Goal: Information Seeking & Learning: Find specific page/section

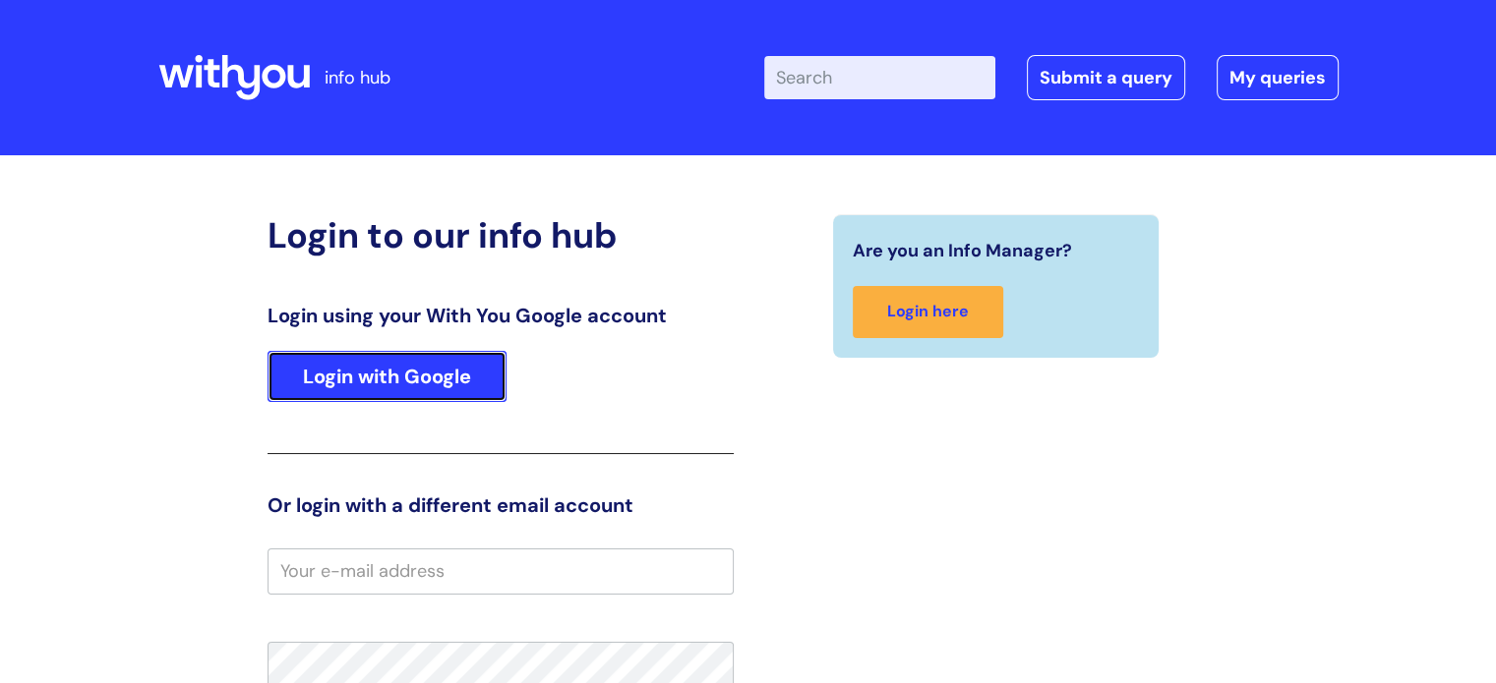
click at [427, 375] on link "Login with Google" at bounding box center [386, 376] width 239 height 51
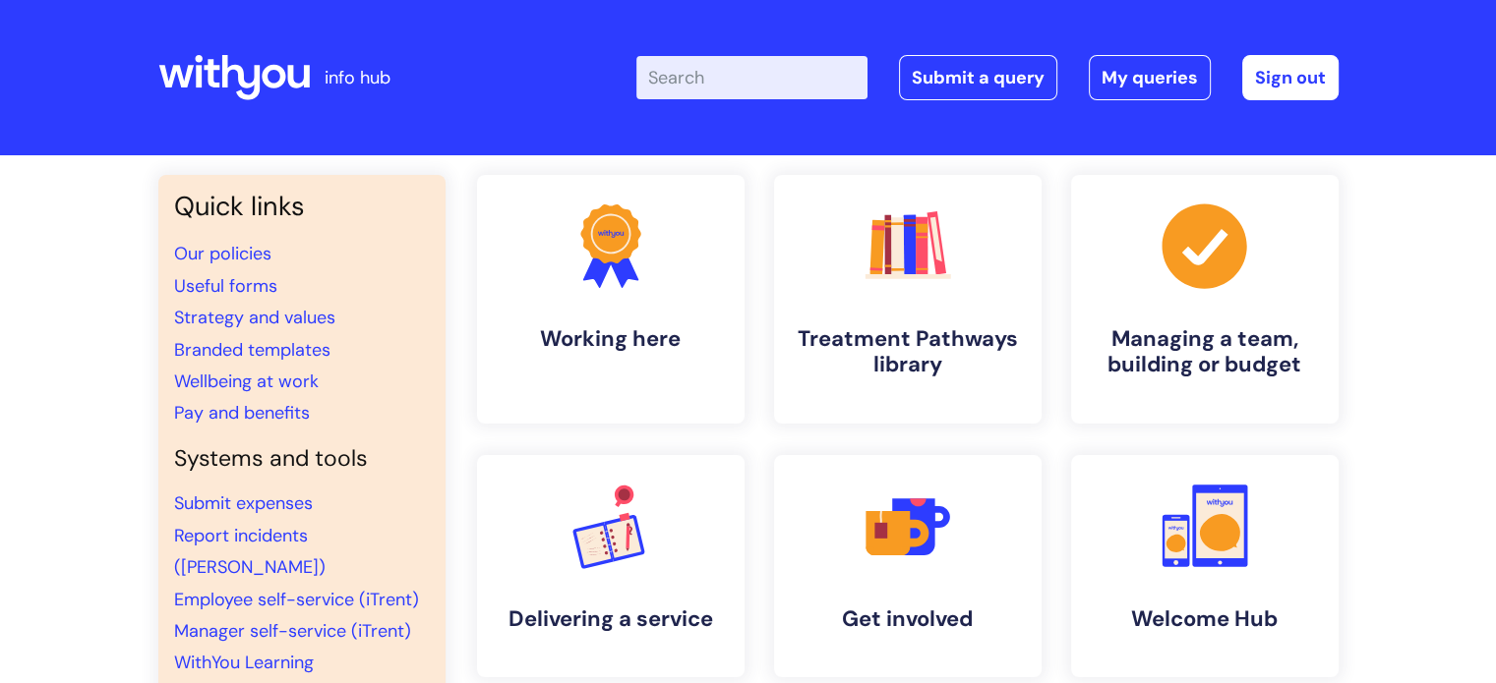
click at [795, 69] on input "Enter your search term here..." at bounding box center [751, 77] width 231 height 43
type input "vacancies"
click button "Search" at bounding box center [0, 0] width 0 height 0
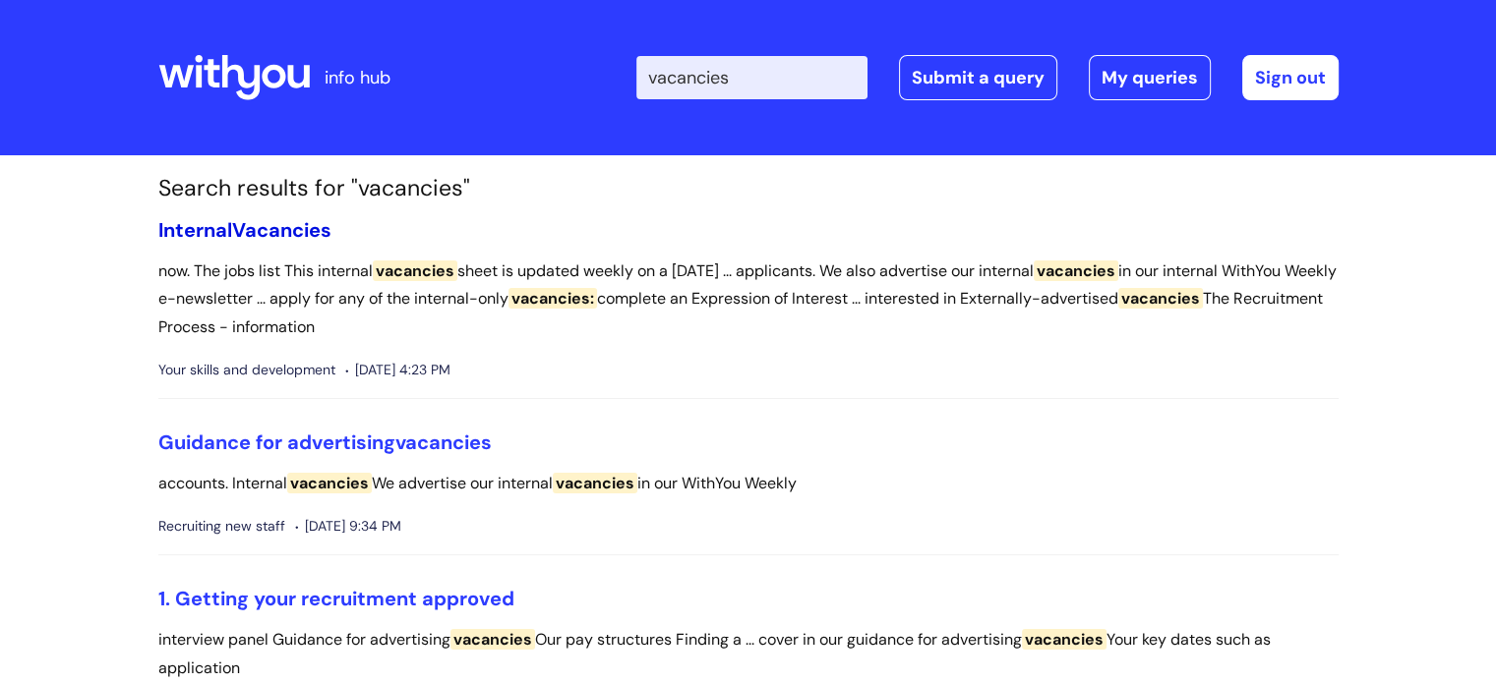
click at [296, 230] on span "Vacancies" at bounding box center [281, 230] width 99 height 26
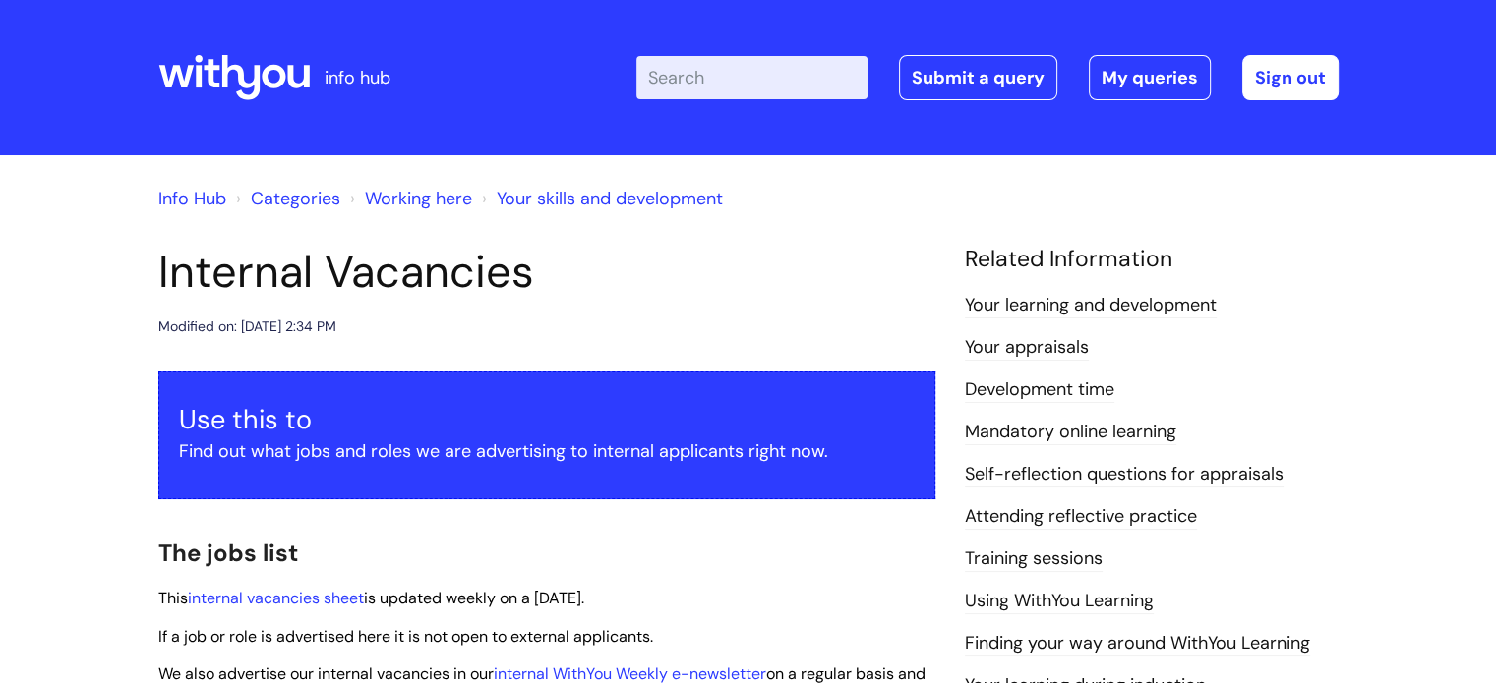
scroll to position [492, 0]
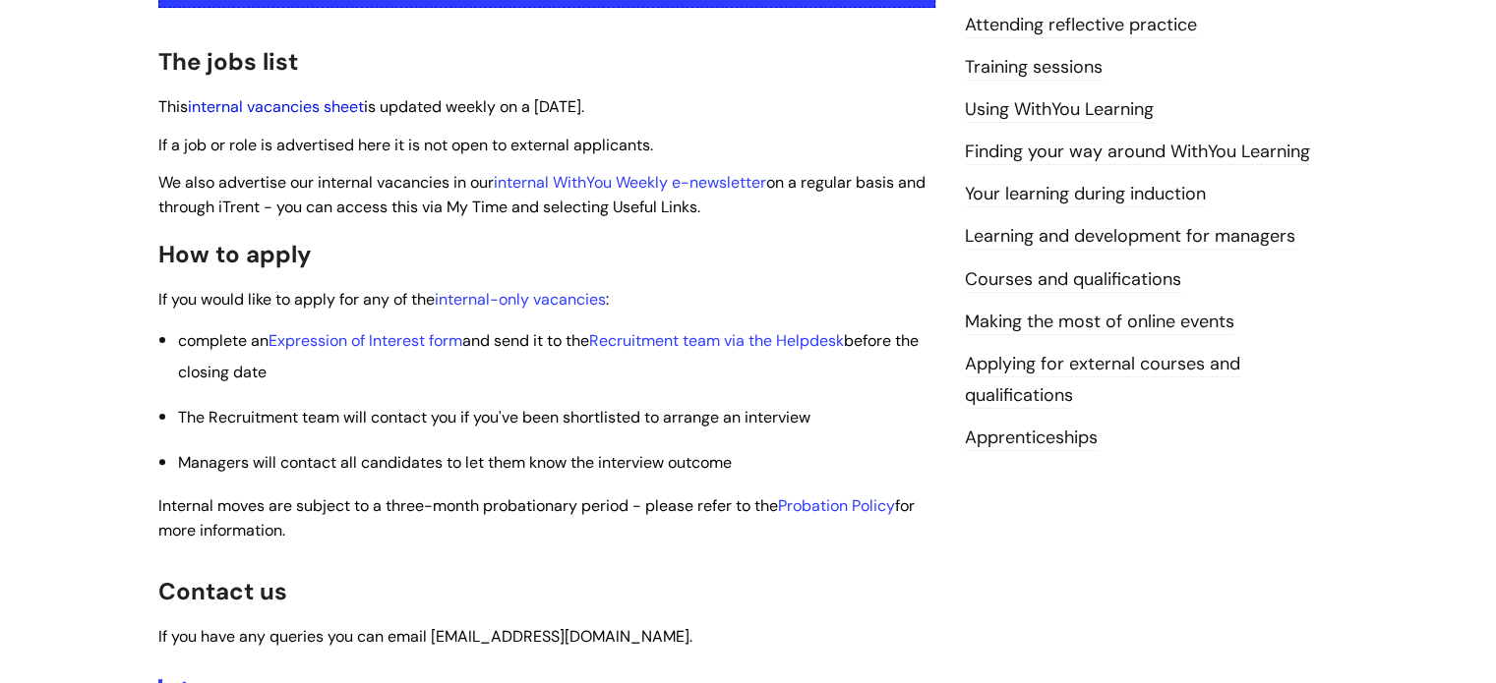
click at [229, 106] on link "internal vacancies sheet" at bounding box center [276, 106] width 176 height 21
